Goal: Transaction & Acquisition: Purchase product/service

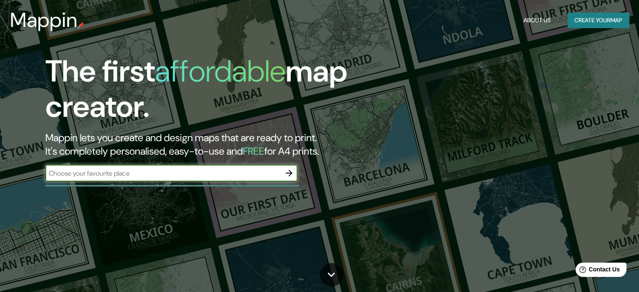
click at [121, 170] on input "text" at bounding box center [162, 174] width 235 height 10
paste input "hospital [PERSON_NAME] [GEOGRAPHIC_DATA]"
type input "hospital [PERSON_NAME] [GEOGRAPHIC_DATA]"
click at [290, 171] on icon "button" at bounding box center [289, 173] width 7 height 7
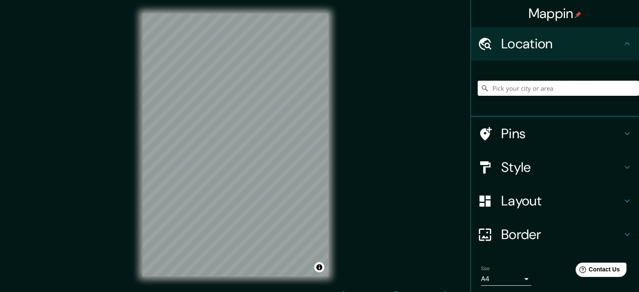
click at [590, 94] on input "Pick your city or area" at bounding box center [558, 88] width 161 height 15
paste input "hospital [PERSON_NAME] [GEOGRAPHIC_DATA]"
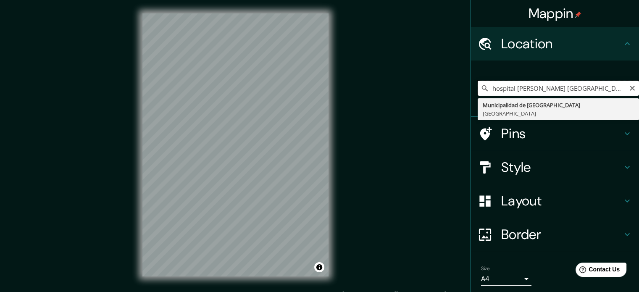
type input "hospital [PERSON_NAME] [GEOGRAPHIC_DATA]"
click at [513, 90] on input "hospital [PERSON_NAME] [GEOGRAPHIC_DATA]" at bounding box center [558, 88] width 161 height 15
drag, startPoint x: 589, startPoint y: 89, endPoint x: 397, endPoint y: 95, distance: 192.2
click at [397, 95] on div "Mappin Location hospital [PERSON_NAME] lago norte Municipalidad de [GEOGRAPHIC_…" at bounding box center [319, 151] width 639 height 303
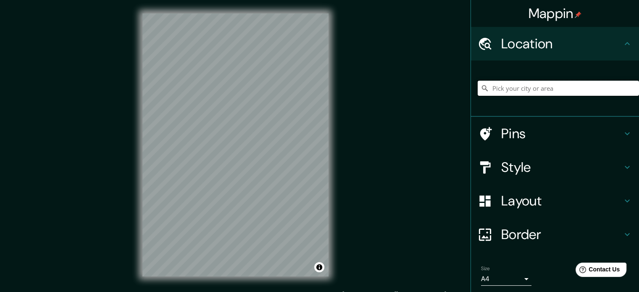
paste input "S/N, SHIN EQL 11/13 - [GEOGRAPHIC_DATA], [GEOGRAPHIC_DATA] - [GEOGRAPHIC_DATA],…"
type input "[GEOGRAPHIC_DATA], [GEOGRAPHIC_DATA], [GEOGRAPHIC_DATA]"
click at [562, 90] on input "[GEOGRAPHIC_DATA], [GEOGRAPHIC_DATA], [GEOGRAPHIC_DATA]" at bounding box center [558, 88] width 161 height 15
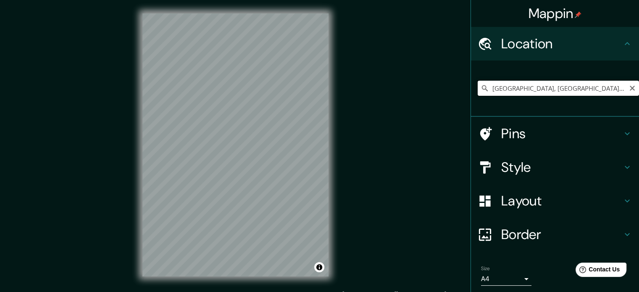
drag, startPoint x: 582, startPoint y: 87, endPoint x: 427, endPoint y: 94, distance: 154.8
click at [428, 94] on div "Mappin Location [GEOGRAPHIC_DATA], [GEOGRAPHIC_DATA], [GEOGRAPHIC_DATA] [GEOGRA…" at bounding box center [319, 151] width 639 height 303
click at [533, 90] on input "Pick your city or area" at bounding box center [558, 88] width 161 height 15
paste input "S/N, SHIN EQL 11/13 - [GEOGRAPHIC_DATA], [GEOGRAPHIC_DATA] - [GEOGRAPHIC_DATA],…"
type input "[GEOGRAPHIC_DATA], [GEOGRAPHIC_DATA], [GEOGRAPHIC_DATA]"
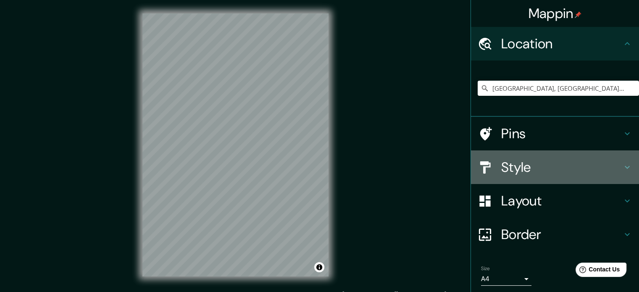
click at [527, 172] on h4 "Style" at bounding box center [561, 167] width 121 height 17
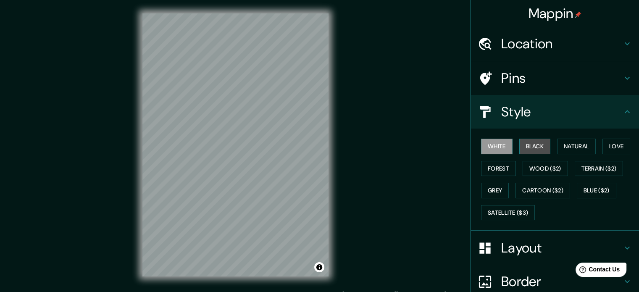
click at [525, 151] on button "Black" at bounding box center [535, 147] width 32 height 16
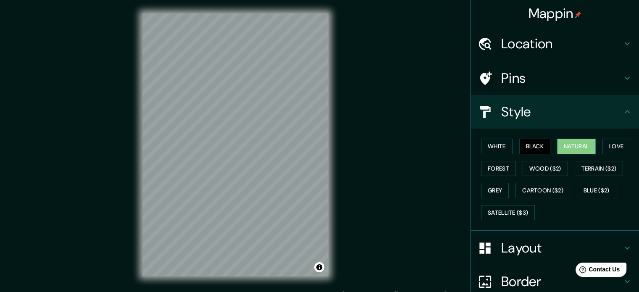
click at [560, 148] on button "Natural" at bounding box center [576, 147] width 39 height 16
click at [595, 147] on div "White Black Natural Love Forest Wood ($2) Terrain ($2) Grey Cartoon ($2) Blue (…" at bounding box center [558, 179] width 161 height 88
click at [630, 145] on div "White Black Natural Love Forest Wood ($2) Terrain ($2) Grey Cartoon ($2) Blue (…" at bounding box center [558, 179] width 161 height 88
click at [620, 145] on button "Love" at bounding box center [617, 147] width 28 height 16
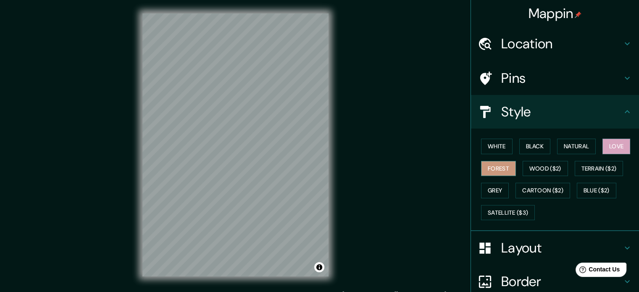
click at [504, 168] on button "Forest" at bounding box center [498, 169] width 35 height 16
click at [531, 166] on button "Wood ($2)" at bounding box center [545, 169] width 45 height 16
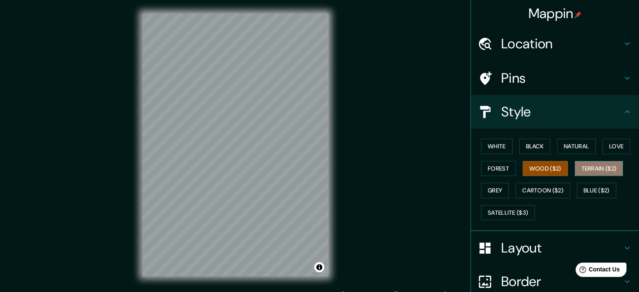
click at [575, 170] on button "Terrain ($2)" at bounding box center [599, 169] width 49 height 16
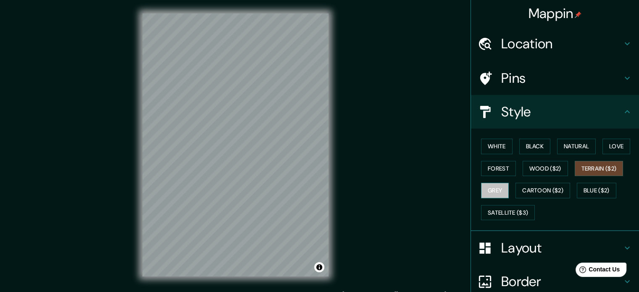
drag, startPoint x: 481, startPoint y: 187, endPoint x: 495, endPoint y: 186, distance: 14.4
click at [481, 187] on button "Grey" at bounding box center [495, 191] width 28 height 16
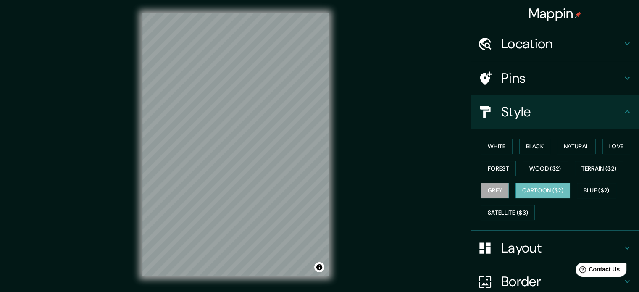
click at [533, 186] on button "Cartoon ($2)" at bounding box center [543, 191] width 55 height 16
click at [270, 131] on div at bounding box center [269, 133] width 7 height 7
